Goal: Task Accomplishment & Management: Manage account settings

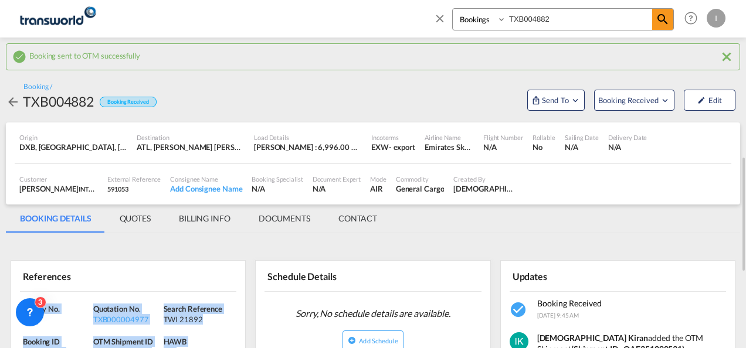
scroll to position [117, 0]
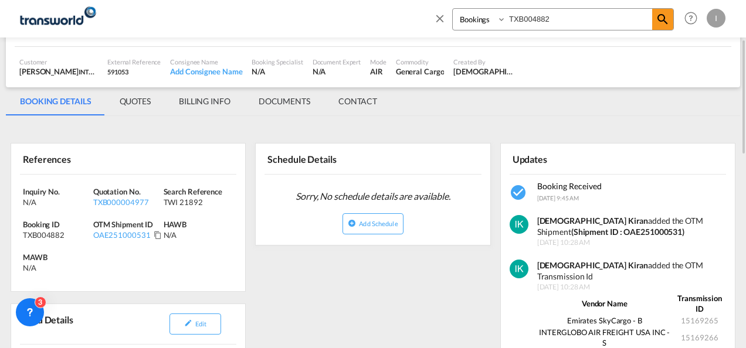
click at [446, 18] on md-icon "icon-close" at bounding box center [439, 18] width 13 height 13
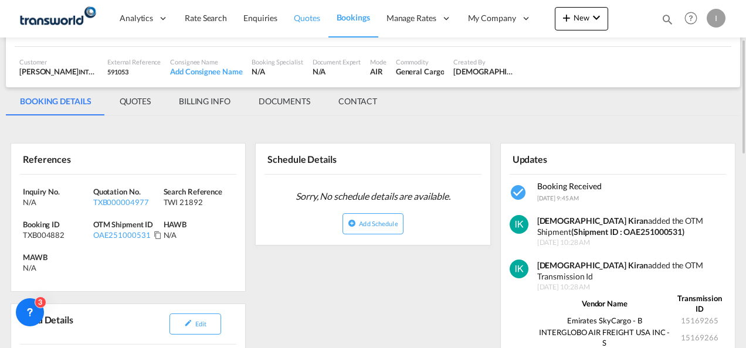
click at [303, 21] on span "Quotes" at bounding box center [307, 18] width 26 height 10
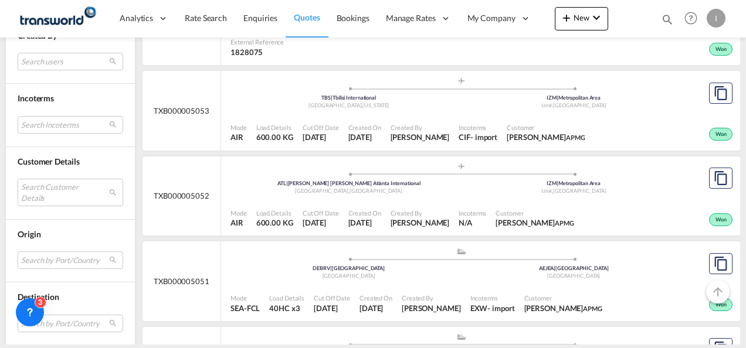
scroll to position [586, 0]
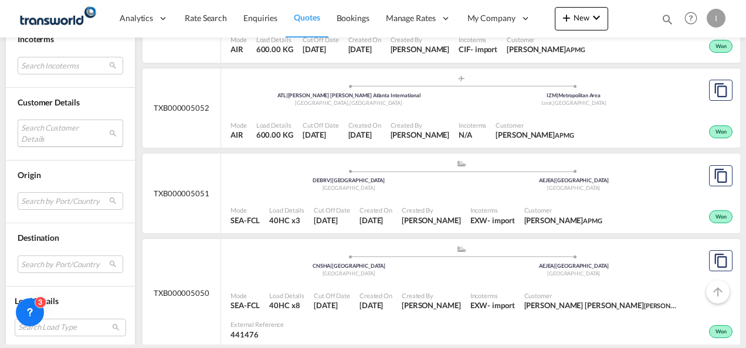
click at [48, 124] on md-select "Search Customer Details user name user elie Medical Intl [EMAIL_ADDRESS][DOMAIN…" at bounding box center [71, 133] width 106 height 27
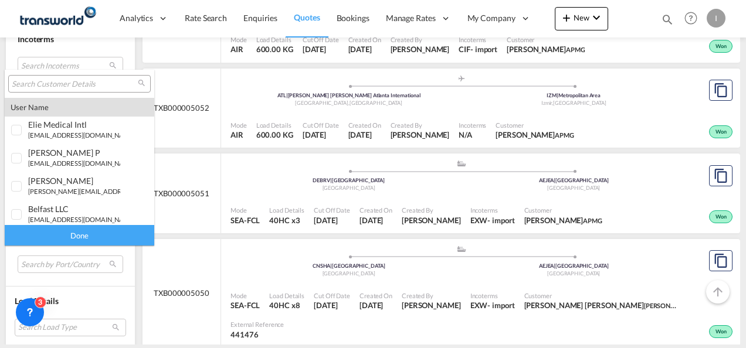
click at [47, 79] on input "search" at bounding box center [75, 84] width 126 height 11
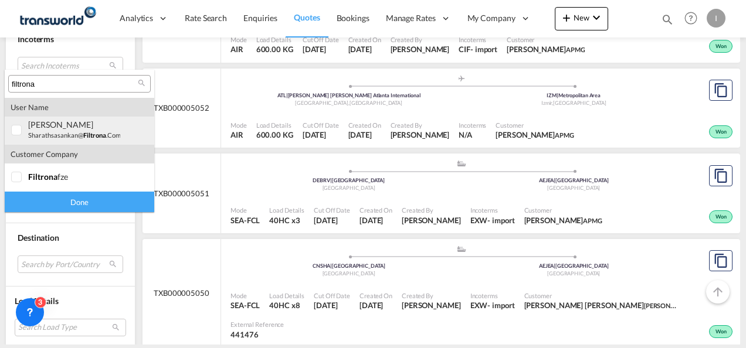
type input "filtrona"
click at [47, 131] on small "sharathsasankan@ filtrona .com" at bounding box center [74, 135] width 93 height 8
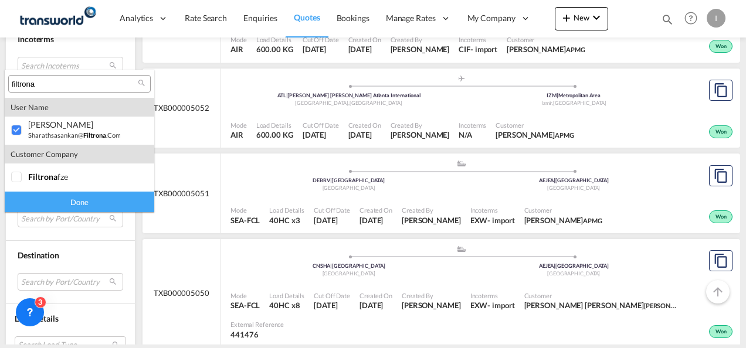
click at [59, 206] on div "Done" at bounding box center [80, 202] width 150 height 21
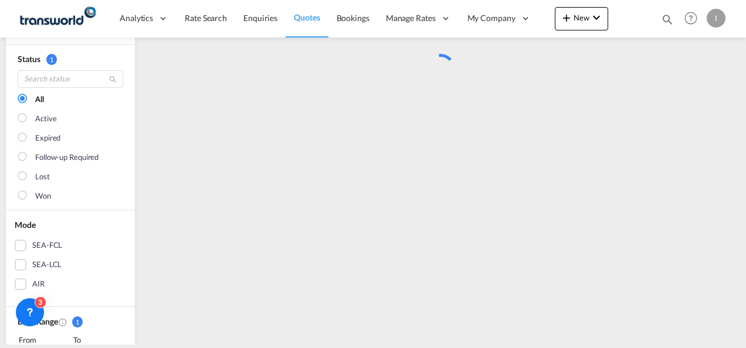
scroll to position [0, 0]
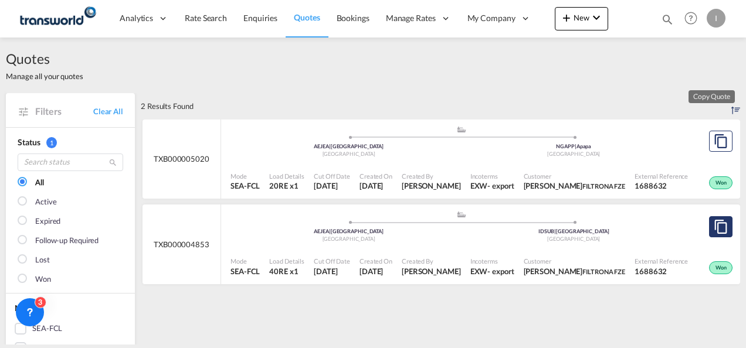
click at [714, 230] on md-icon "assets/icons/custom/copyQuote.svg" at bounding box center [721, 227] width 14 height 14
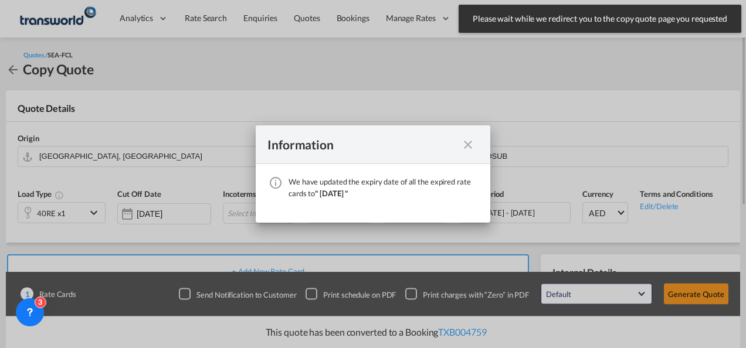
click at [472, 144] on md-icon "icon-close fg-AAA8AD cursor" at bounding box center [468, 145] width 14 height 14
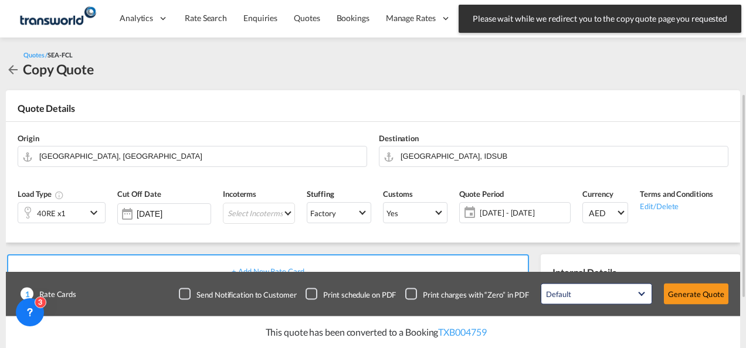
scroll to position [117, 0]
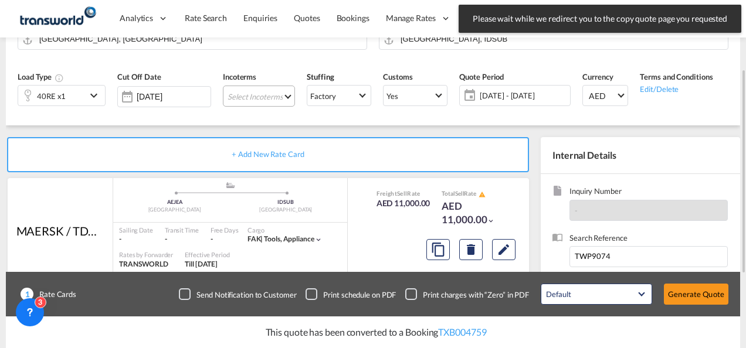
click at [245, 99] on md-select "Select Incoterms CIP - export Carriage and Insurance Paid to DPU - export Deliv…" at bounding box center [259, 96] width 72 height 21
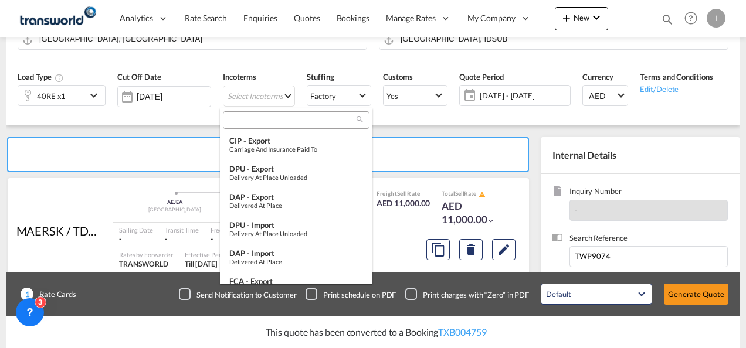
scroll to position [7, 0]
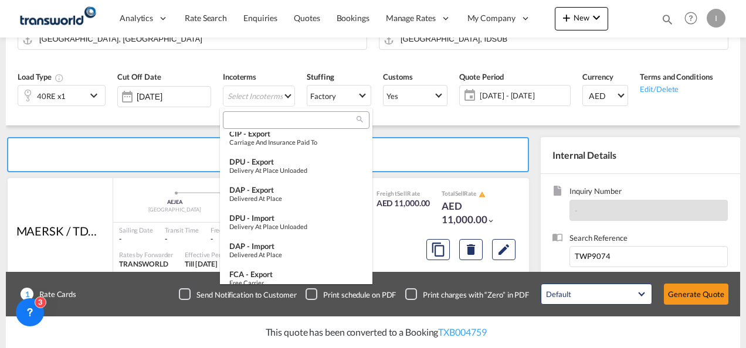
click at [243, 122] on input "search" at bounding box center [291, 120] width 130 height 11
type input "F"
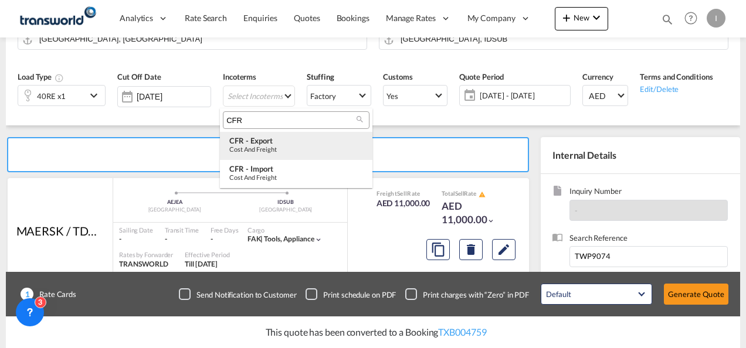
type input "CFR"
click at [250, 151] on div "Cost and Freight" at bounding box center [296, 149] width 134 height 8
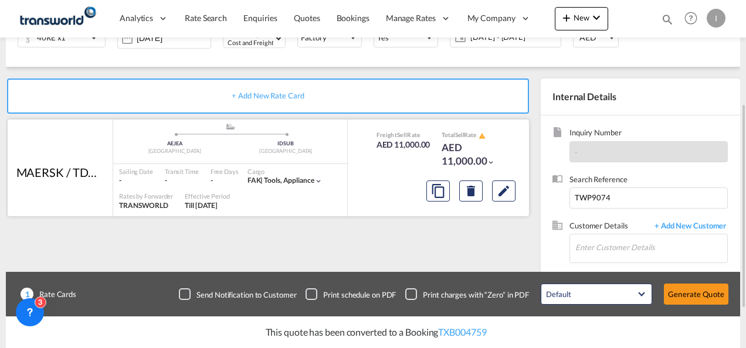
scroll to position [242, 0]
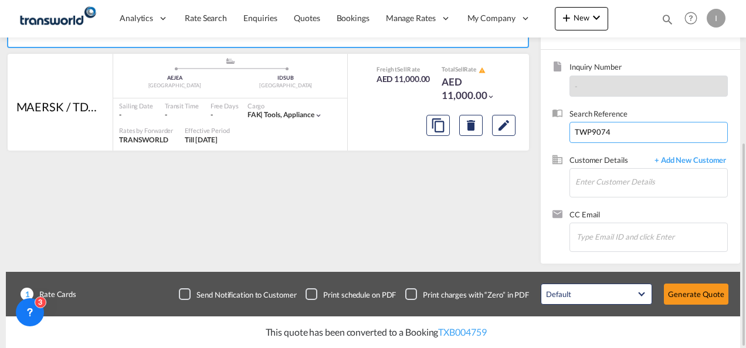
click at [583, 131] on input "TWP9074" at bounding box center [648, 132] width 158 height 21
paste input "I 22093"
type input "TWI 22093"
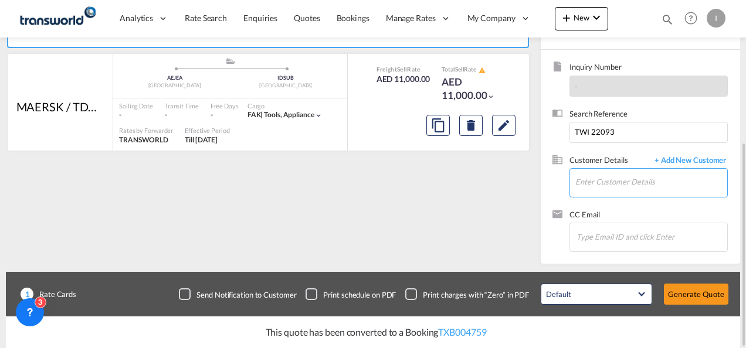
click at [590, 187] on input "Enter Customer Details" at bounding box center [651, 182] width 152 height 26
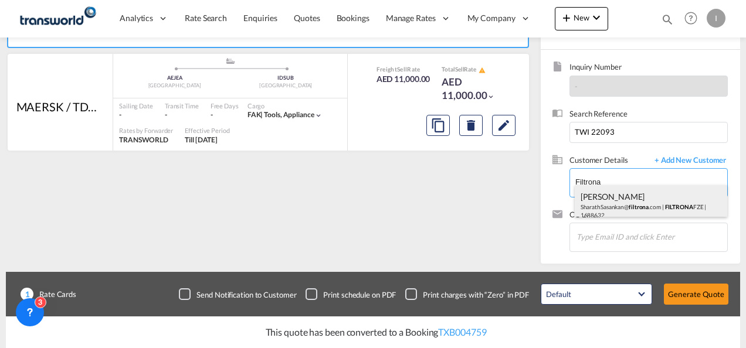
click at [597, 194] on div "[PERSON_NAME] SharathSasankan@ filtrona .com | FILTRONA FZE | 1688632" at bounding box center [651, 205] width 153 height 40
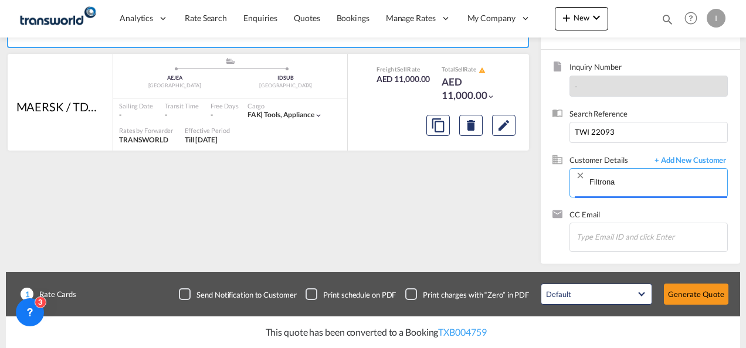
type input "FILTRONA FZE, [PERSON_NAME], [EMAIL_ADDRESS][DOMAIN_NAME]"
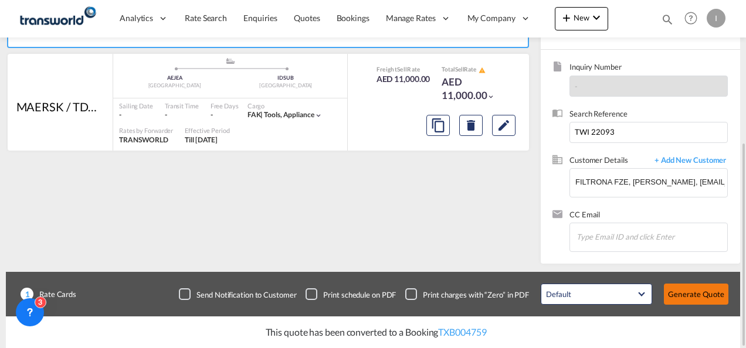
click at [699, 291] on button "Generate Quote" at bounding box center [696, 294] width 65 height 21
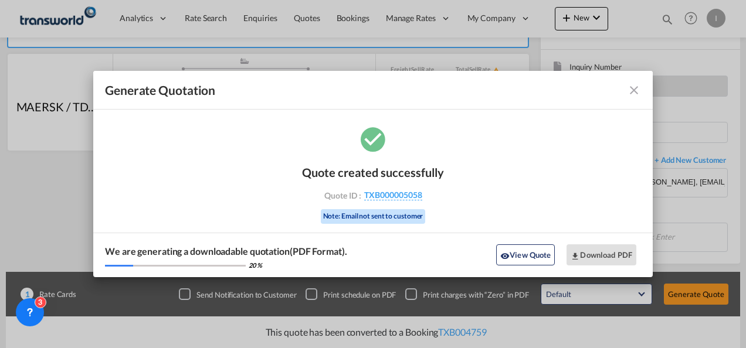
click at [377, 204] on div "Quote created successfully Quote ID : TXB000005058 Note: Email not sent to cust…" at bounding box center [373, 193] width 142 height 79
click at [374, 197] on span "TXB000005058" at bounding box center [393, 195] width 58 height 11
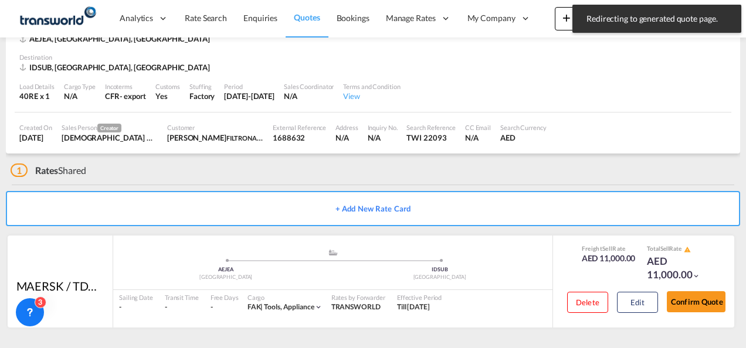
scroll to position [73, 0]
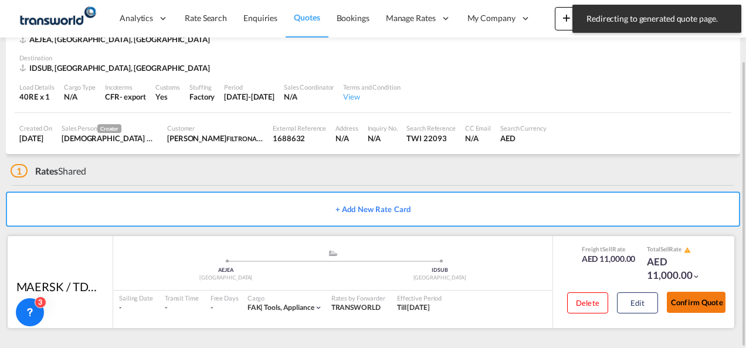
click at [680, 294] on button "Confirm Quote" at bounding box center [696, 302] width 59 height 21
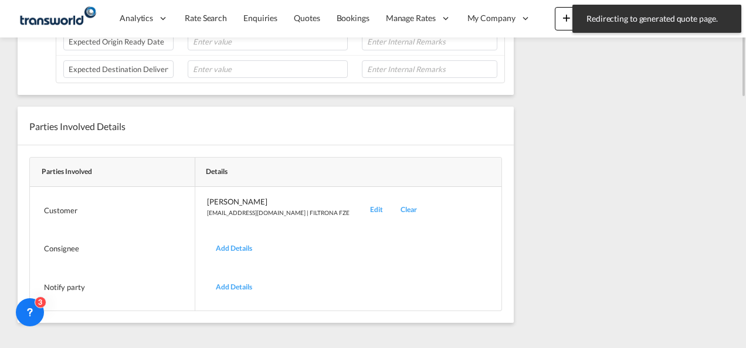
scroll to position [241, 0]
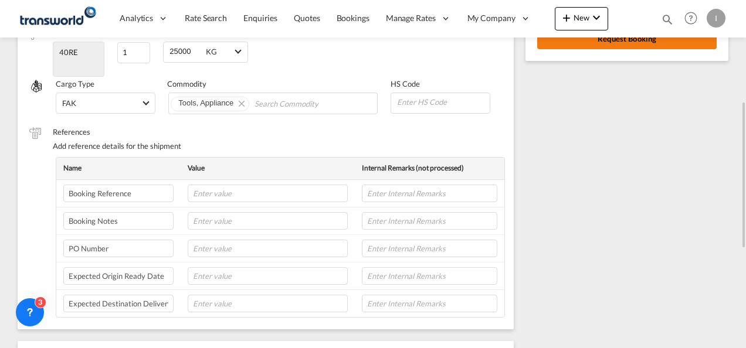
click at [579, 38] on button "Request Booking" at bounding box center [626, 38] width 179 height 21
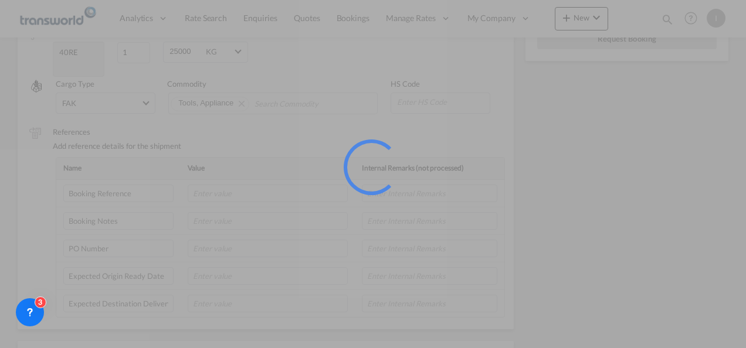
scroll to position [22, 0]
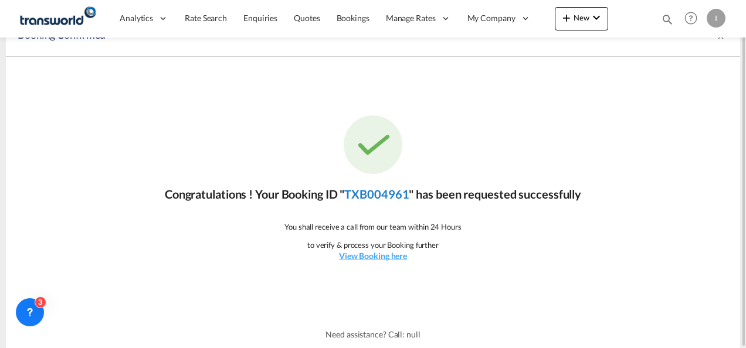
click at [380, 192] on link "TXB004961" at bounding box center [376, 194] width 65 height 14
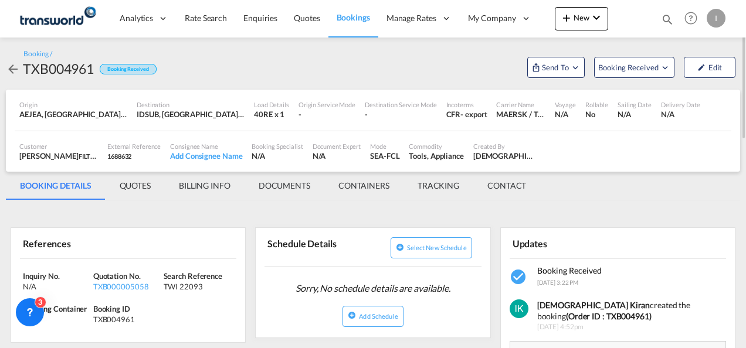
click at [197, 179] on md-tab-item "BILLING INFO" at bounding box center [205, 186] width 80 height 28
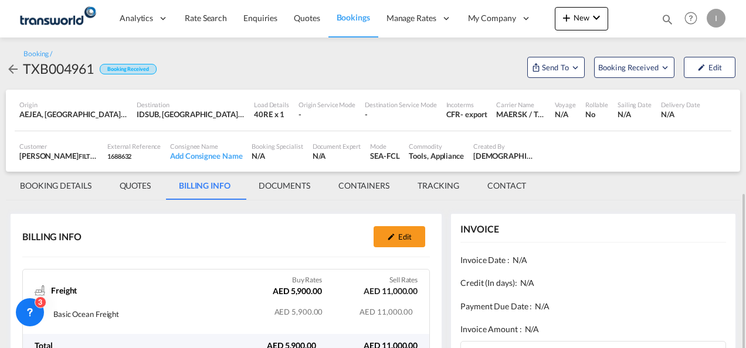
scroll to position [109, 0]
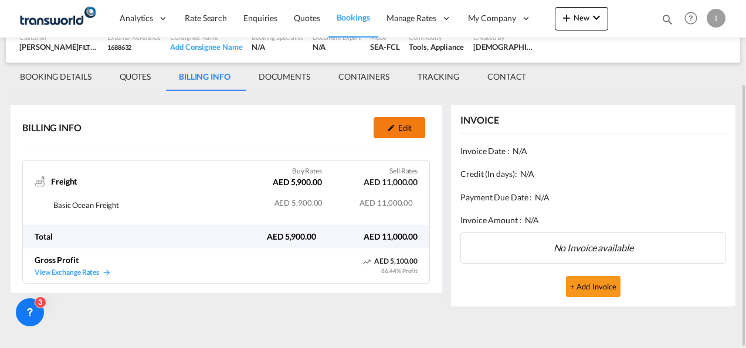
click at [408, 126] on button "Edit" at bounding box center [400, 127] width 52 height 21
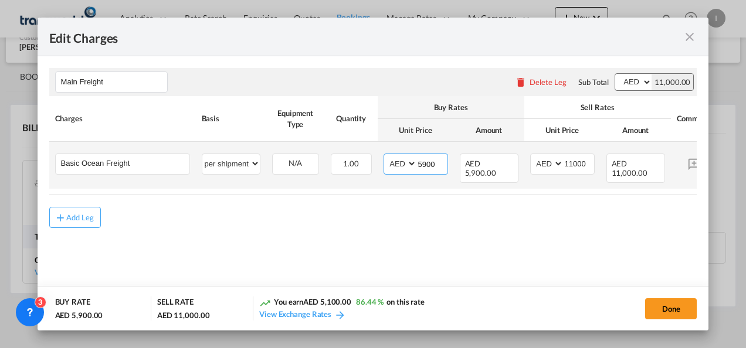
click at [421, 158] on input "5900" at bounding box center [432, 163] width 30 height 18
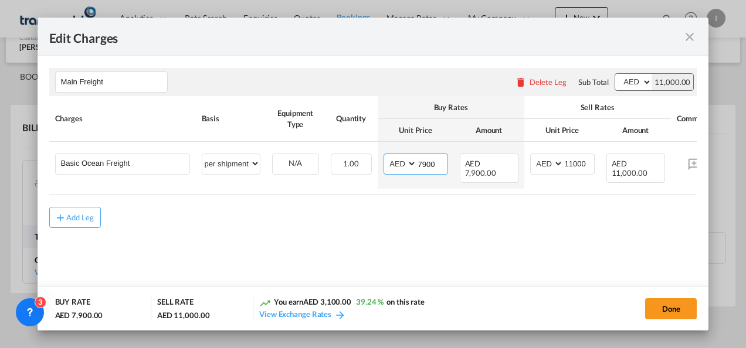
type input "7900"
drag, startPoint x: 480, startPoint y: 255, endPoint x: 490, endPoint y: 260, distance: 11.3
click at [480, 255] on leg "Edit Charges Main Freight Please enter leg name Leg Name Already Exists Delete …" at bounding box center [374, 153] width 672 height 270
click at [678, 315] on button "Done" at bounding box center [671, 309] width 52 height 21
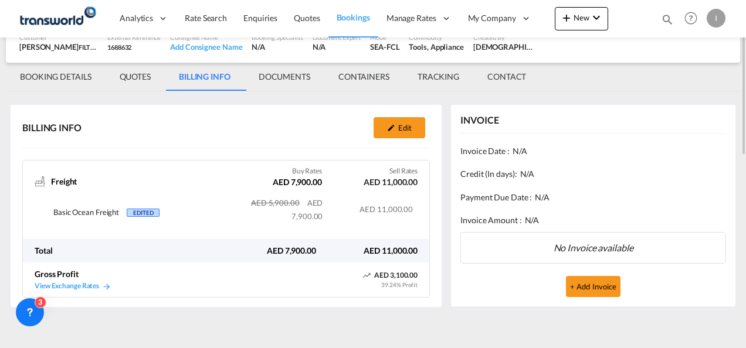
scroll to position [0, 0]
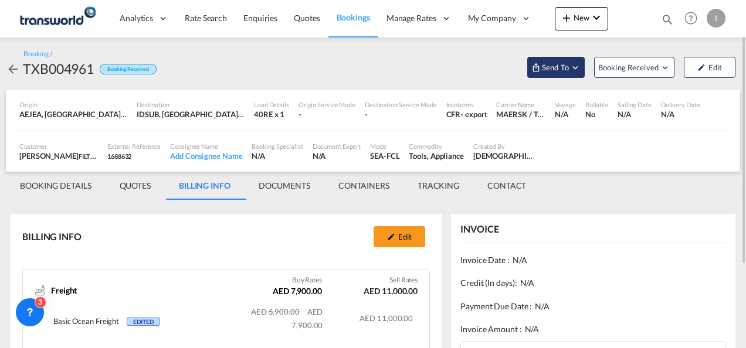
click at [549, 74] on button "Send To" at bounding box center [555, 67] width 57 height 21
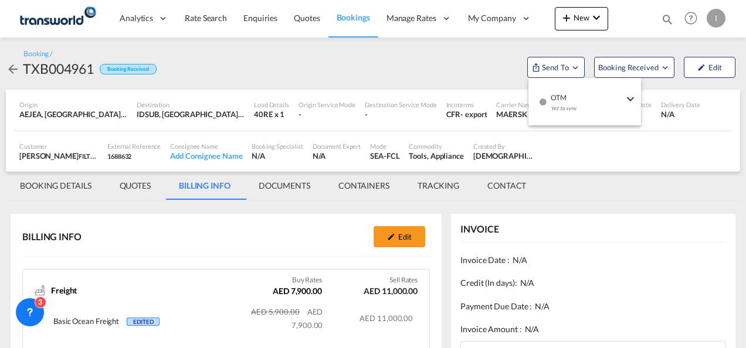
click at [554, 103] on div "Yet to sync" at bounding box center [587, 111] width 73 height 25
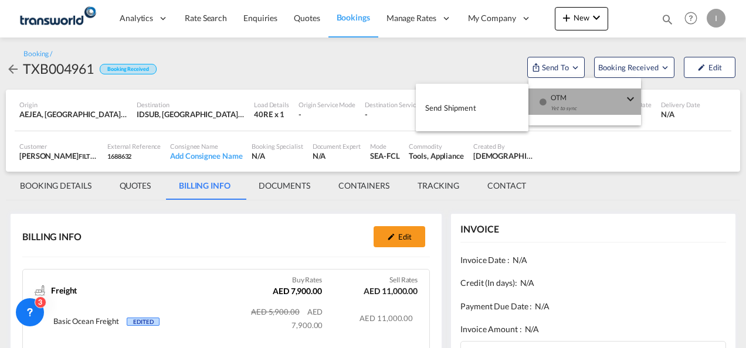
click at [443, 106] on span "Send Shipment" at bounding box center [450, 108] width 51 height 19
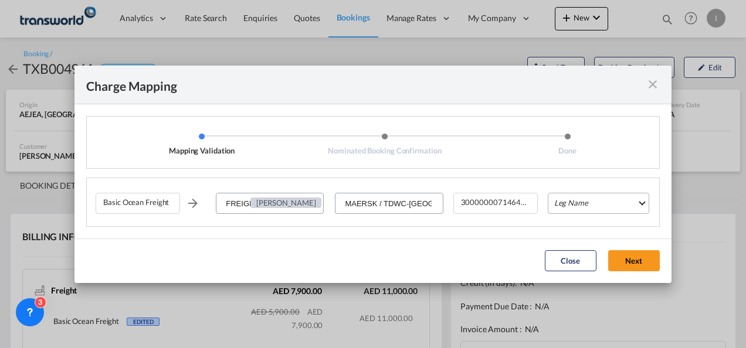
click at [576, 208] on md-select "Leg Name HANDLING ORIGIN VESSEL HANDLING DESTINATION OTHERS TL PICK UP CUSTOMS …" at bounding box center [598, 203] width 101 height 21
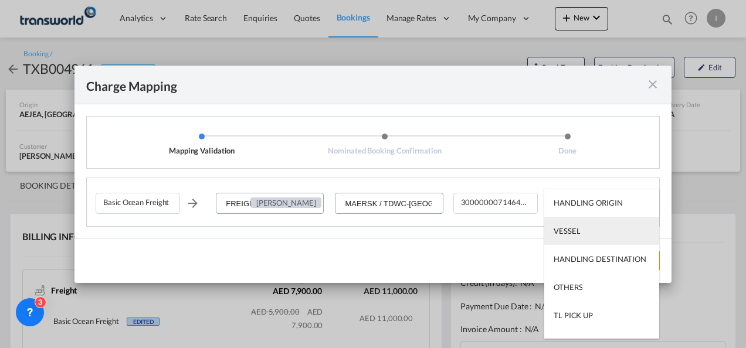
click at [572, 235] on div "VESSEL" at bounding box center [567, 231] width 26 height 11
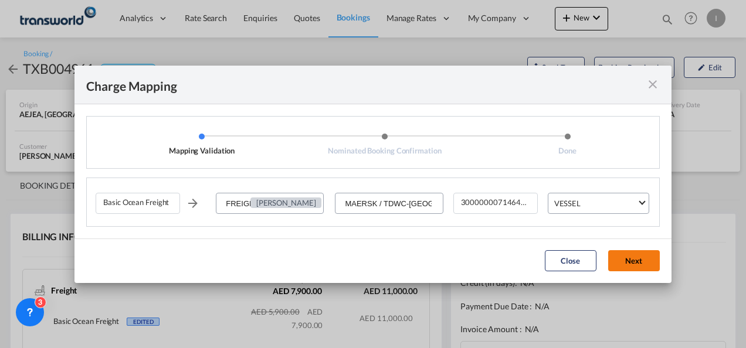
click at [625, 252] on button "Next" at bounding box center [634, 260] width 52 height 21
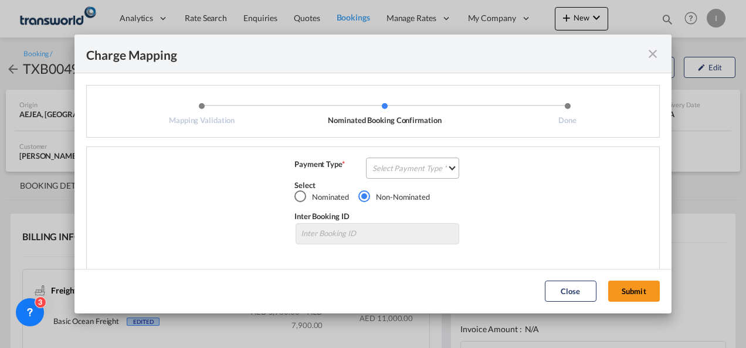
click at [445, 169] on md-select "Select Payment Type COLLECT PREPAID" at bounding box center [412, 168] width 93 height 21
click at [443, 169] on md-option "COLLECT" at bounding box center [412, 168] width 104 height 8
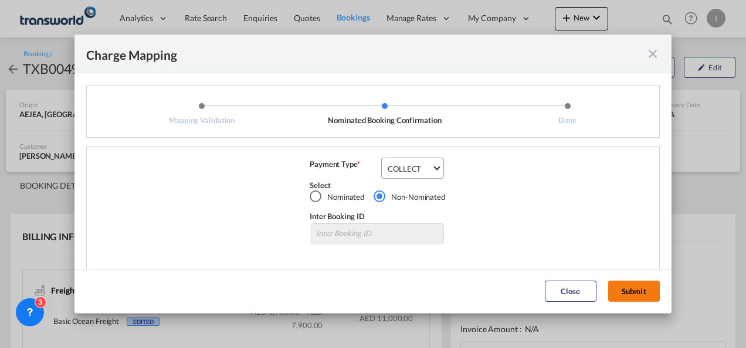
click at [619, 290] on button "Submit" at bounding box center [634, 291] width 52 height 21
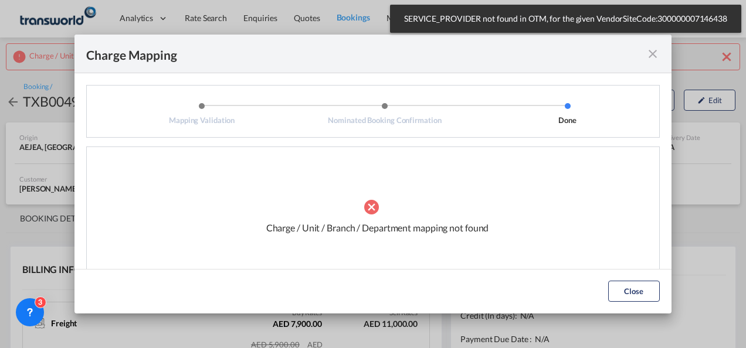
click at [649, 53] on md-icon "icon-close fg-AAA8AD cursor" at bounding box center [653, 54] width 14 height 14
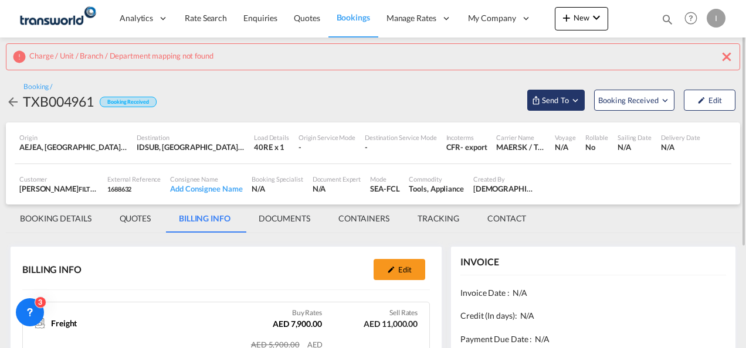
click at [560, 101] on span "Send To" at bounding box center [555, 100] width 29 height 12
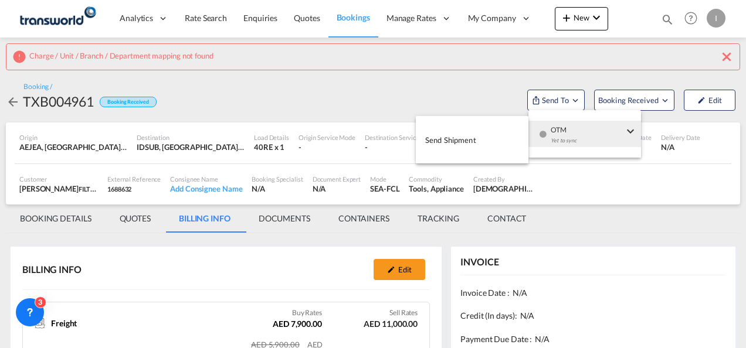
click at [565, 134] on div "Yet to sync" at bounding box center [587, 143] width 73 height 25
click at [476, 138] on button "Send Shipment" at bounding box center [472, 140] width 113 height 26
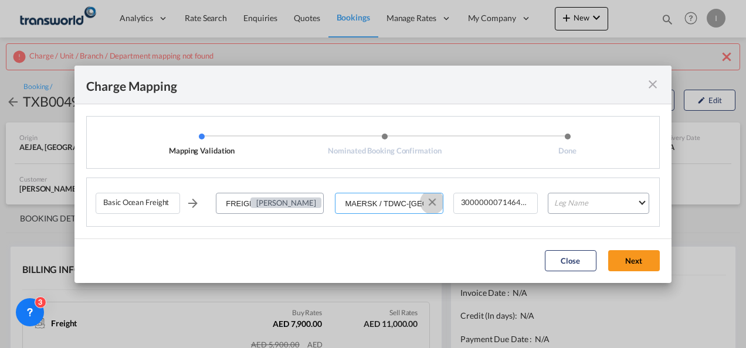
drag, startPoint x: 430, startPoint y: 202, endPoint x: 421, endPoint y: 202, distance: 10.0
click at [430, 202] on button "Clear Input" at bounding box center [432, 203] width 18 height 18
click at [405, 202] on input "Select Service Provider" at bounding box center [389, 204] width 106 height 21
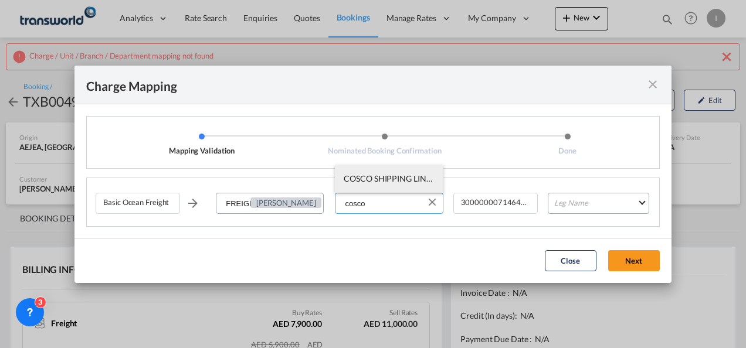
click at [387, 187] on li "COSCO SHIPPING LINES EMIRATES LLC / TDWC-[GEOGRAPHIC_DATA]" at bounding box center [389, 179] width 108 height 28
type input "COSCO SHIPPING LINES EMIRATES LLC / TDWC-[GEOGRAPHIC_DATA]"
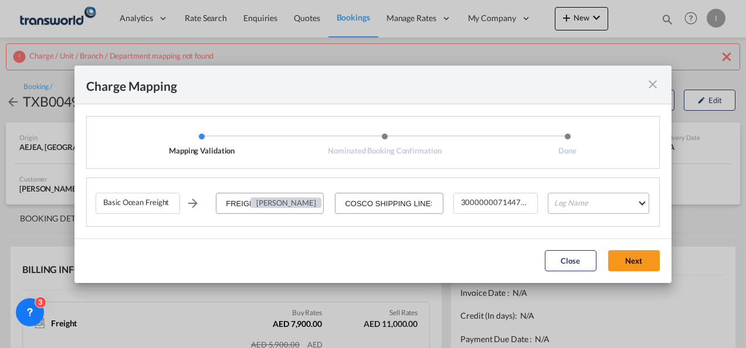
click at [582, 212] on md-select "Leg Name HANDLING ORIGIN VESSEL HANDLING DESTINATION OTHERS TL PICK UP CUSTOMS …" at bounding box center [598, 203] width 101 height 21
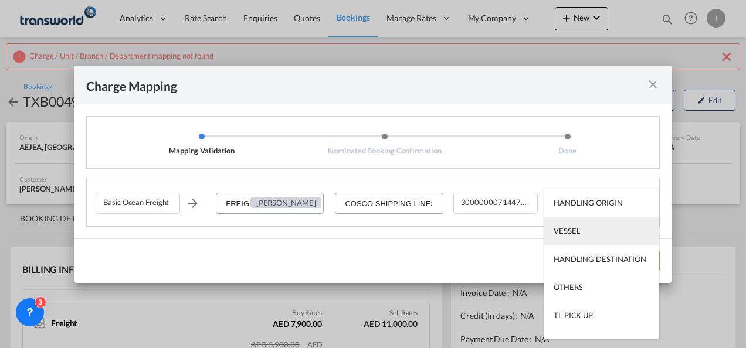
click at [589, 235] on md-option "VESSEL" at bounding box center [601, 231] width 115 height 28
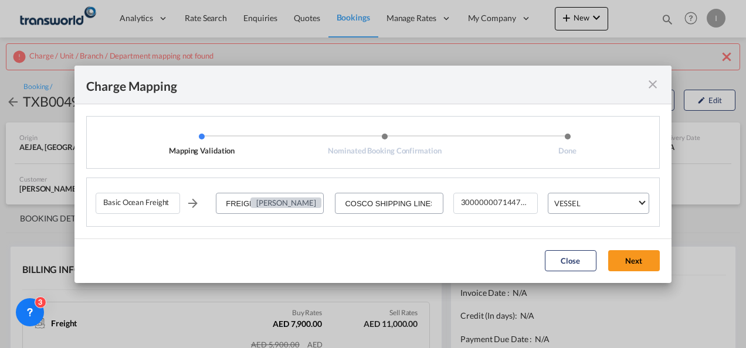
drag, startPoint x: 633, startPoint y: 271, endPoint x: 629, endPoint y: 266, distance: 6.2
click at [631, 270] on button "Next" at bounding box center [634, 260] width 52 height 21
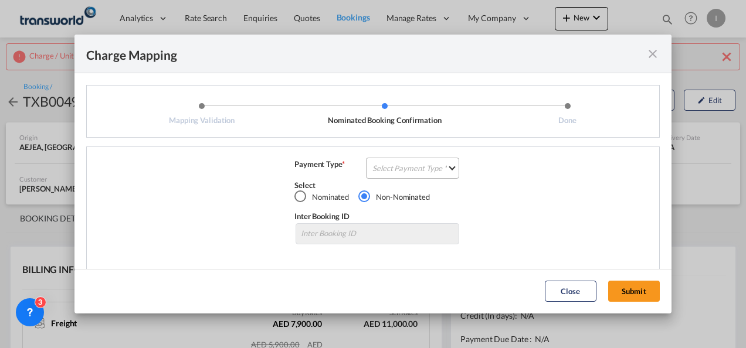
click at [377, 166] on md-select "Select Payment Type COLLECT PREPAID" at bounding box center [412, 168] width 93 height 21
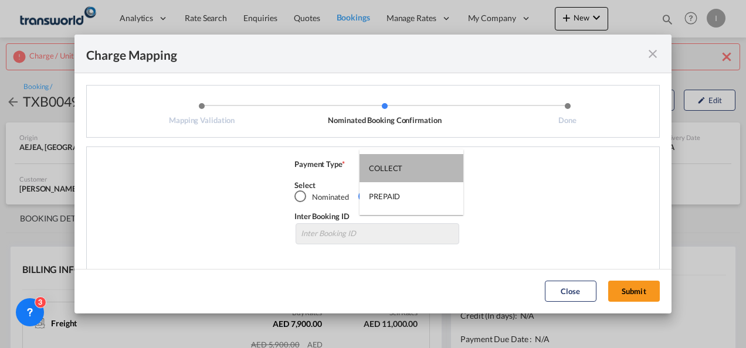
click at [377, 166] on div "COLLECT" at bounding box center [385, 168] width 33 height 11
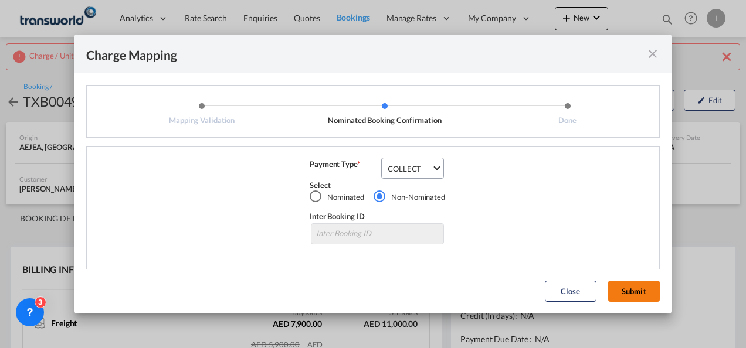
click at [633, 291] on button "Submit" at bounding box center [634, 291] width 52 height 21
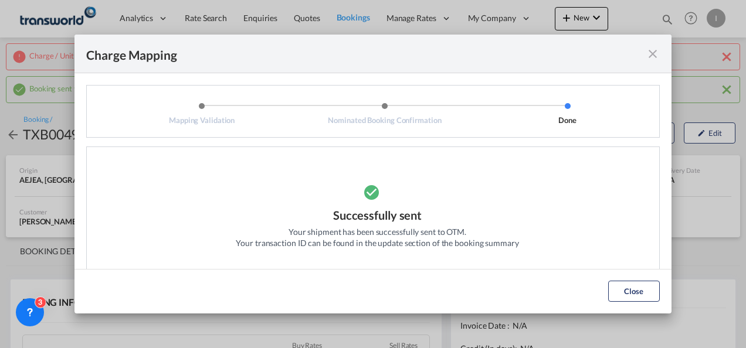
click at [623, 289] on button "Close" at bounding box center [634, 291] width 52 height 21
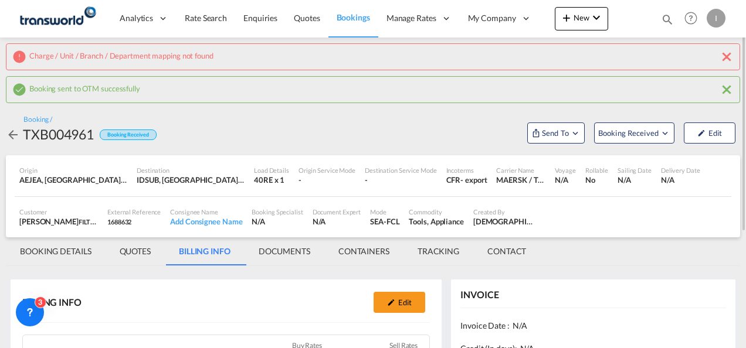
click at [60, 244] on md-tab-item "BOOKING DETAILS" at bounding box center [56, 252] width 100 height 28
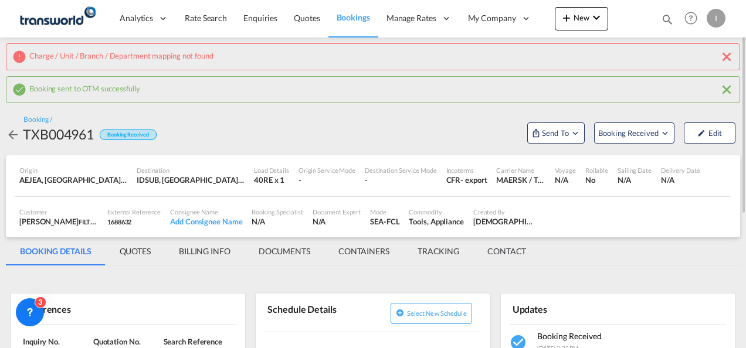
scroll to position [176, 0]
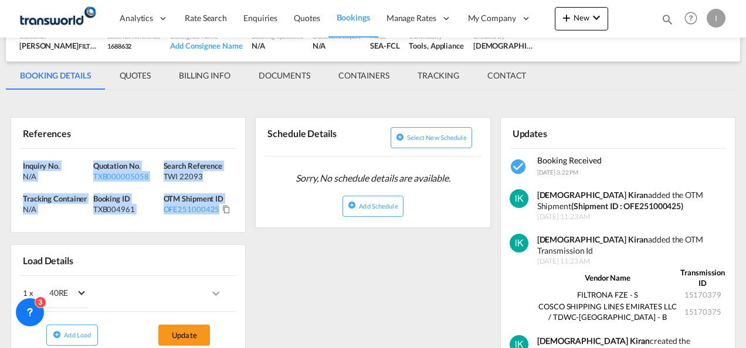
drag, startPoint x: 236, startPoint y: 215, endPoint x: -2, endPoint y: 156, distance: 245.2
click at [0, 156] on html "Analytics Reports Dashboard Rate Search Enquiries Quotes" at bounding box center [373, 174] width 746 height 348
drag, startPoint x: -2, startPoint y: 156, endPoint x: 52, endPoint y: 156, distance: 54.5
copy div "Inquiry No. N/A Quotation No. TXB000005058 Search Reference TWI 22093 Tracking …"
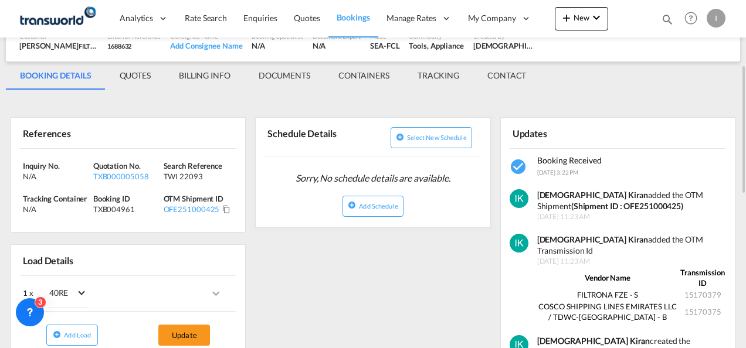
click at [619, 134] on div "Updates" at bounding box center [618, 133] width 216 height 30
